Goal: Information Seeking & Learning: Check status

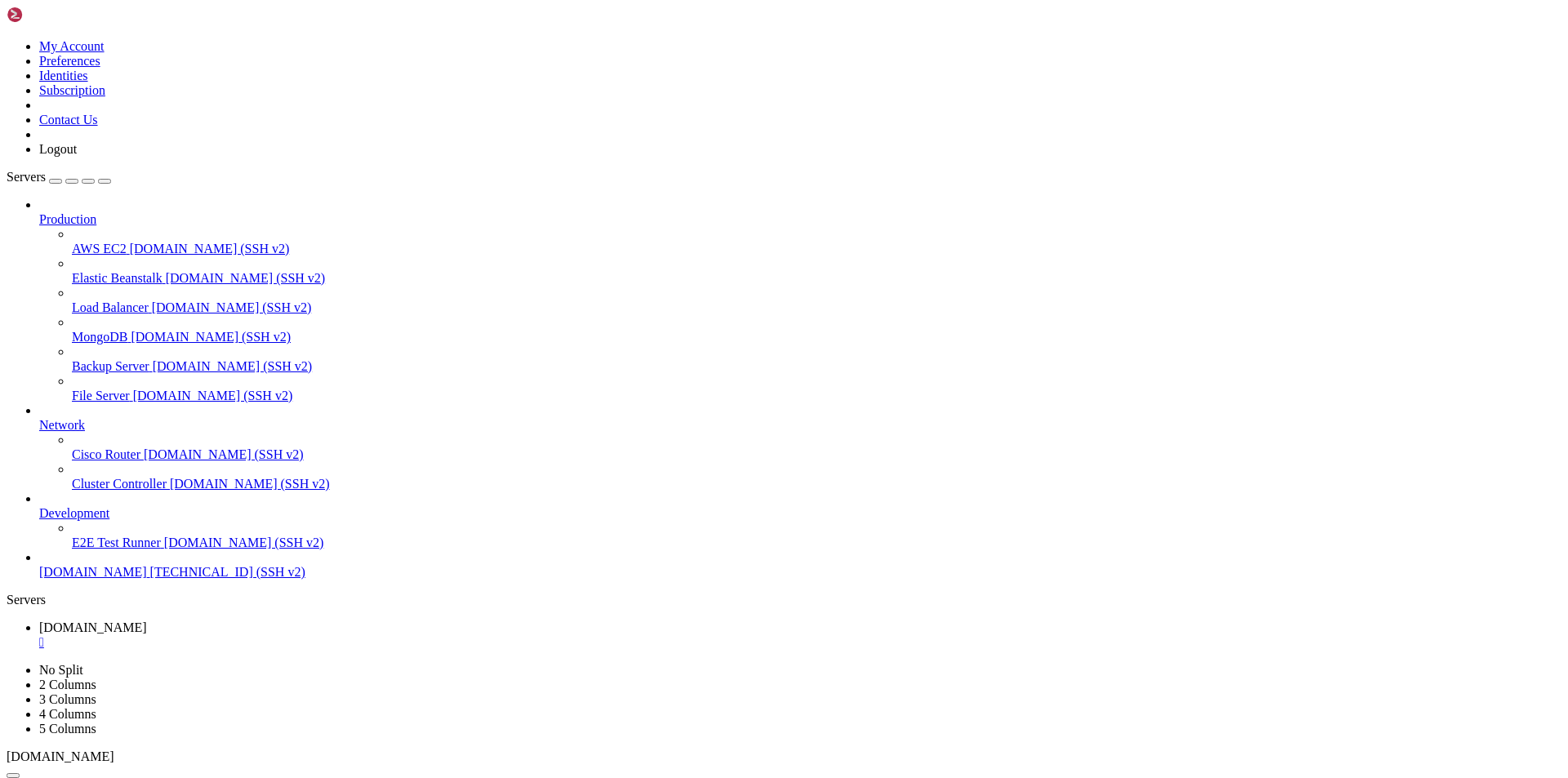
scroll to position [1540, 0]
drag, startPoint x: 109, startPoint y: 1573, endPoint x: 15, endPoint y: 1439, distance: 163.7
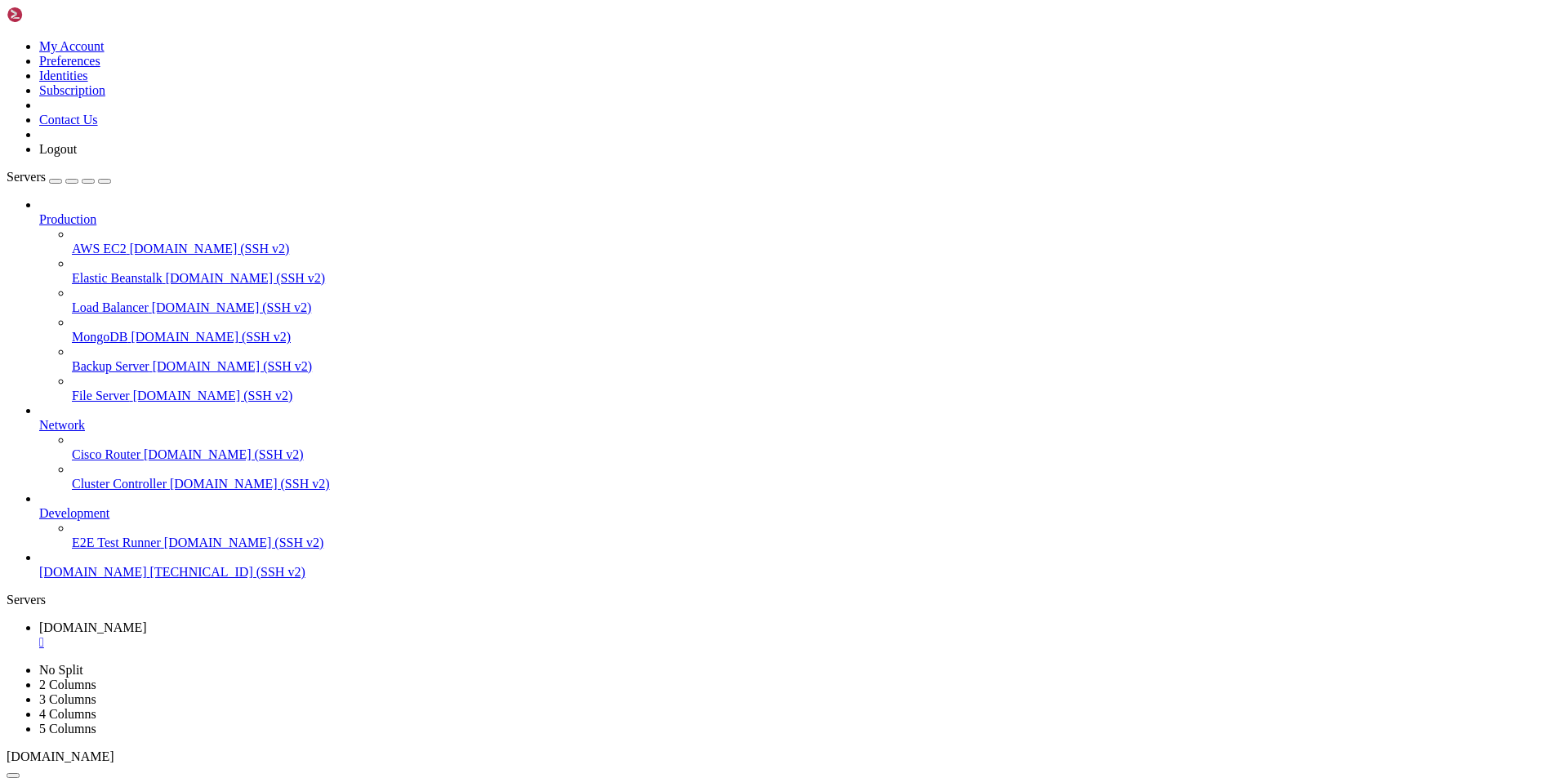
drag, startPoint x: 401, startPoint y: 1589, endPoint x: 119, endPoint y: 1506, distance: 294.0
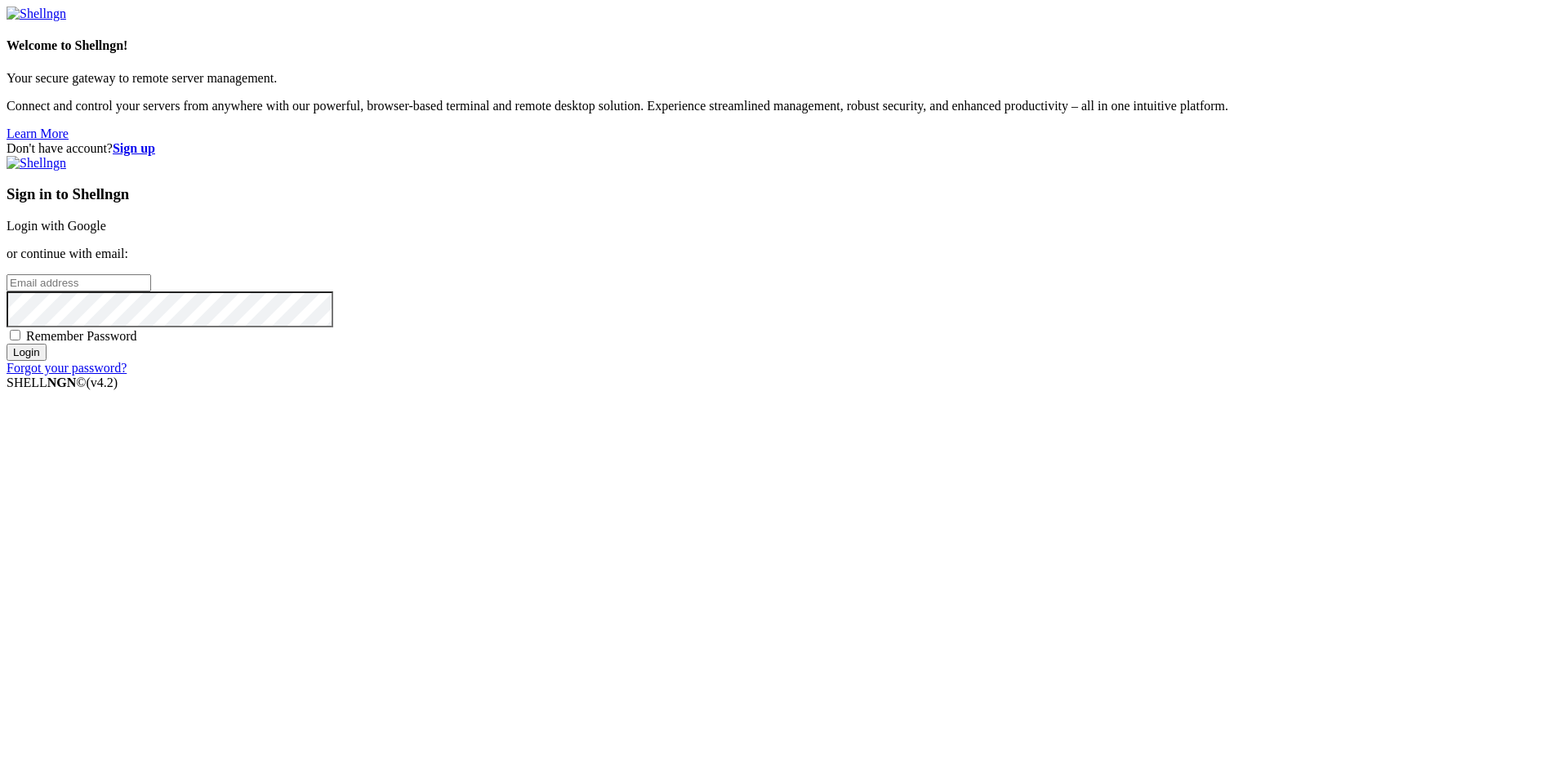
click at [106, 233] on link "Login with Google" at bounding box center [56, 225] width 99 height 14
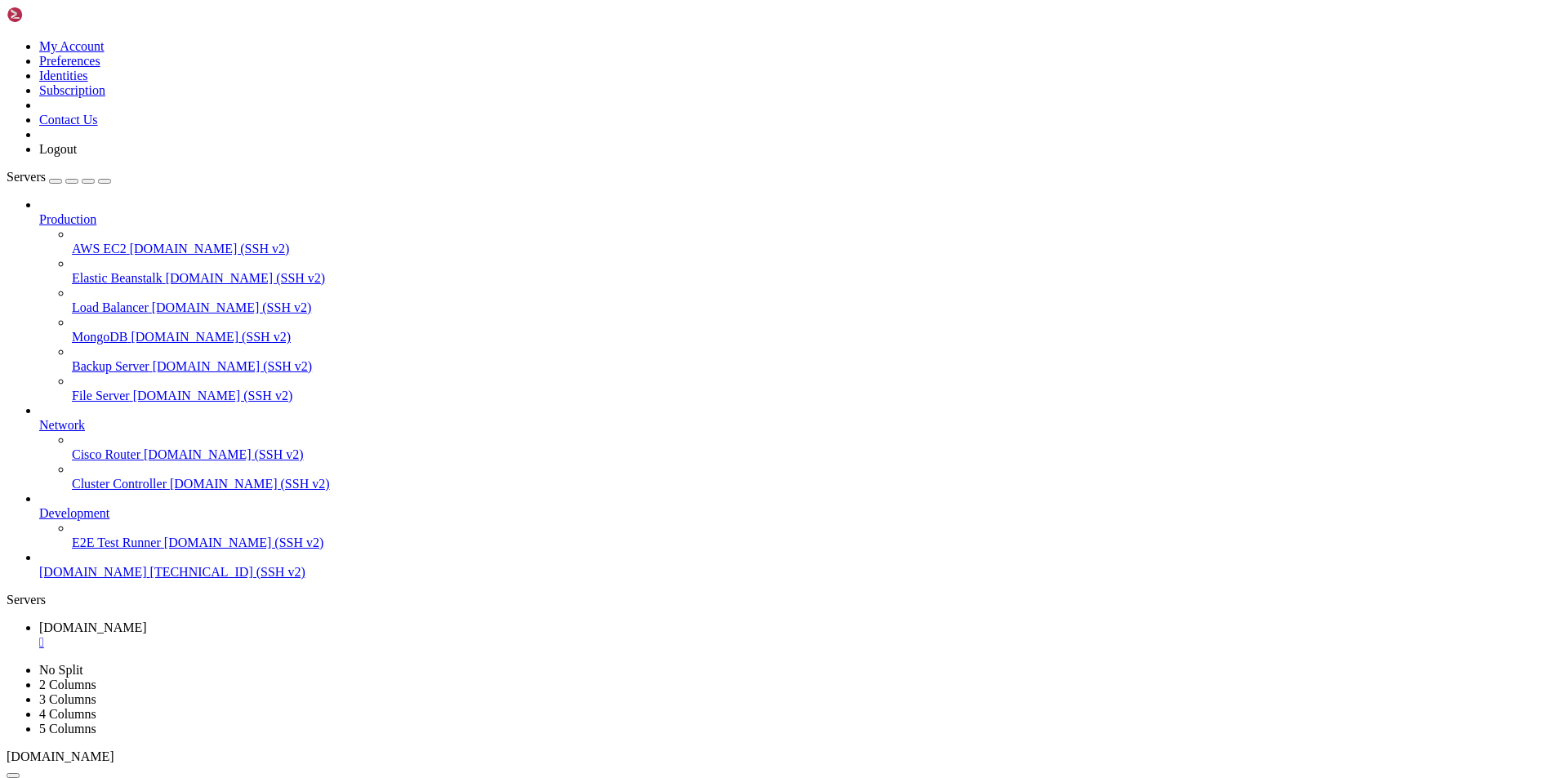
scroll to position [1652, 0]
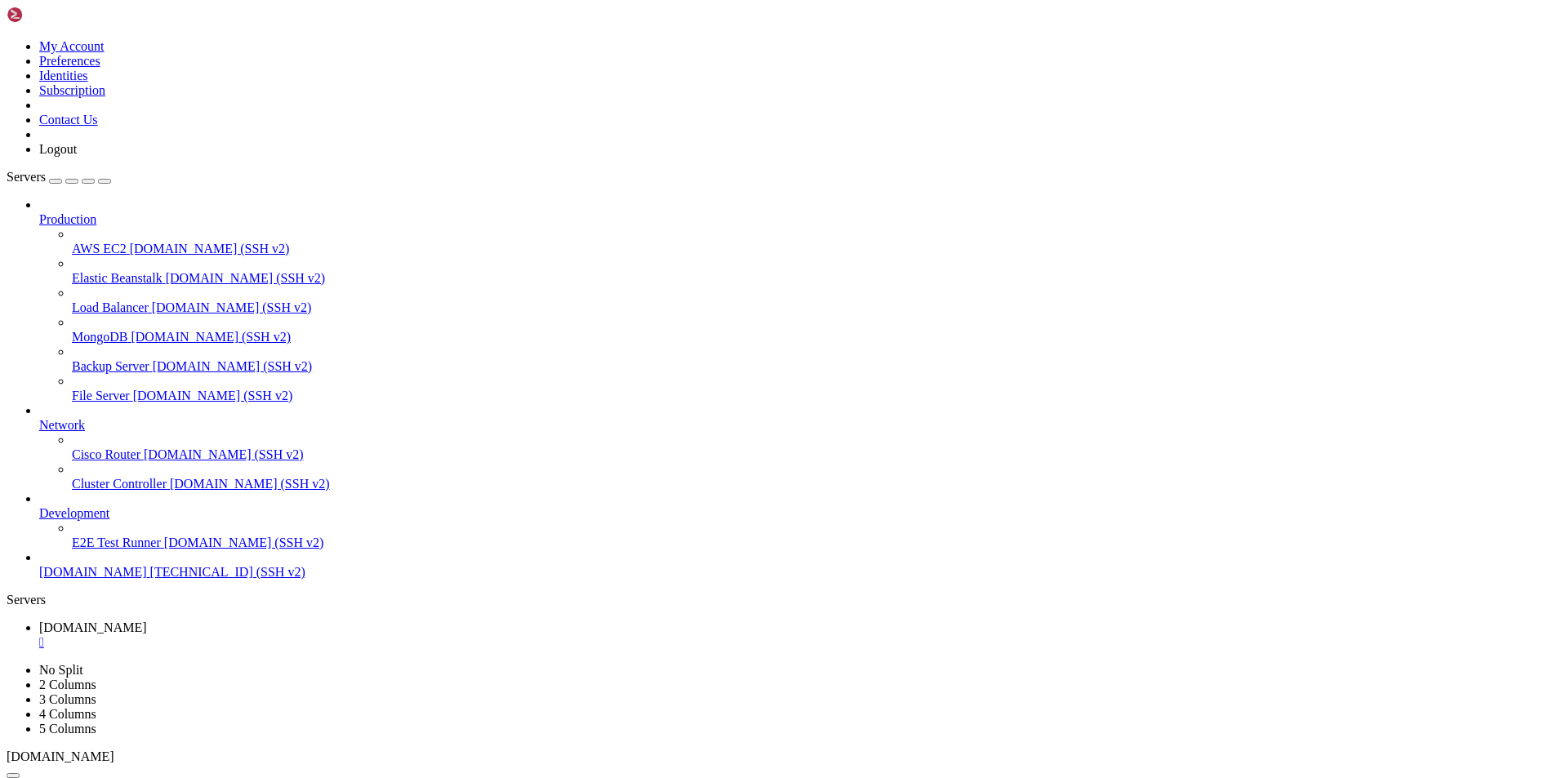
scroll to position [1984, 0]
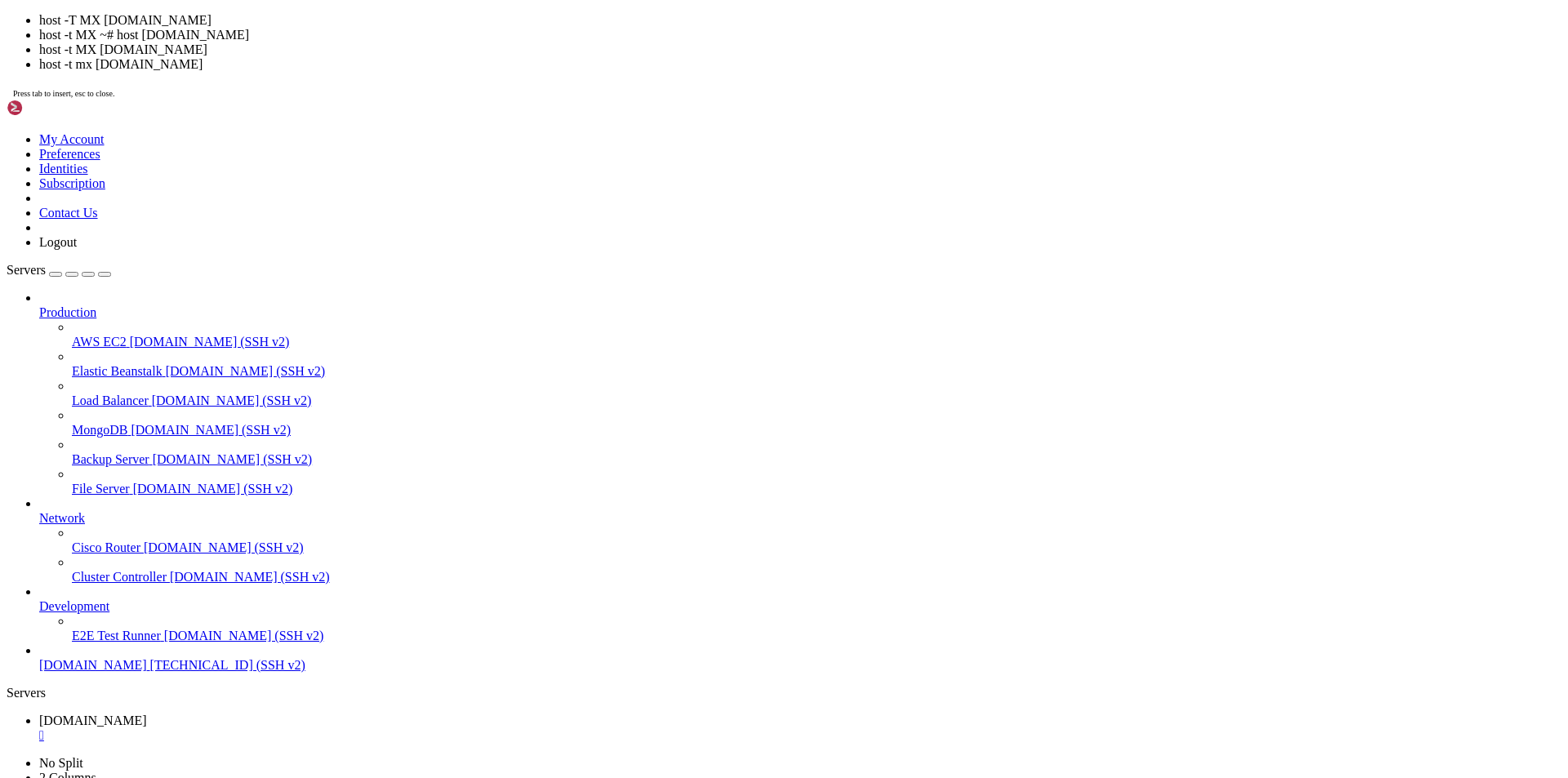
scroll to position [2096, 0]
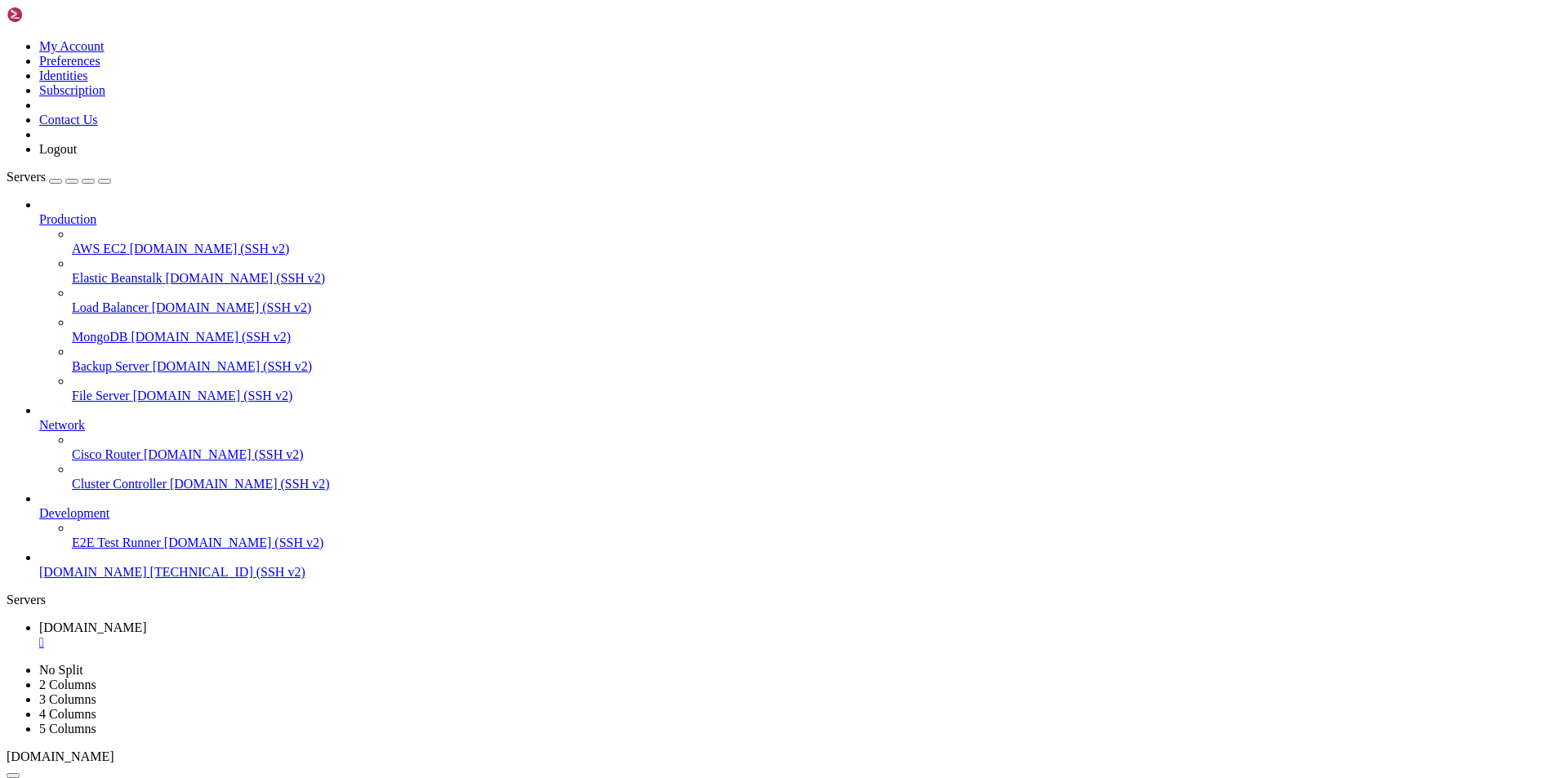
drag, startPoint x: 422, startPoint y: 1589, endPoint x: 130, endPoint y: 1521, distance: 299.8
copy div "~# host -t MX [DOMAIN_NAME] [DOMAIN_NAME] mail is handled by 5 [DOMAIN_NAME]. […"
